Goal: Use online tool/utility: Utilize a website feature to perform a specific function

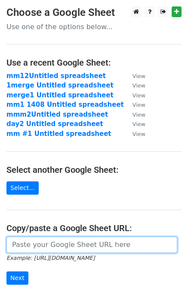
click at [59, 243] on input "url" at bounding box center [91, 245] width 170 height 16
paste input "[URL][DOMAIN_NAME]"
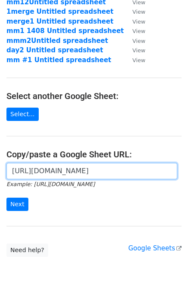
scroll to position [109, 0]
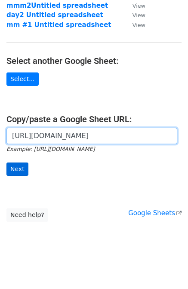
type input "[URL][DOMAIN_NAME]"
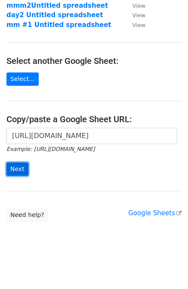
click at [22, 165] on input "Next" at bounding box center [17, 169] width 22 height 13
